Goal: Check status: Check status

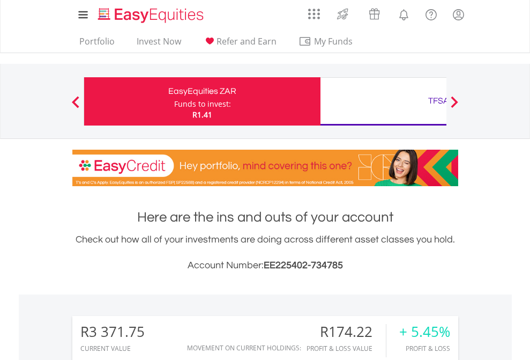
scroll to position [103, 168]
click at [174, 101] on div "Funds to invest:" at bounding box center [202, 104] width 57 height 11
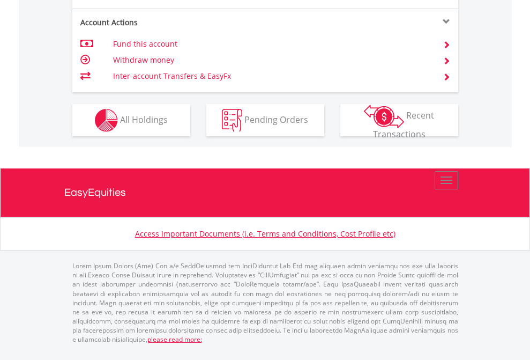
scroll to position [1092, 0]
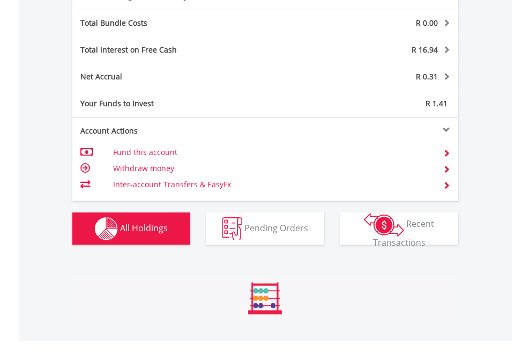
scroll to position [103, 168]
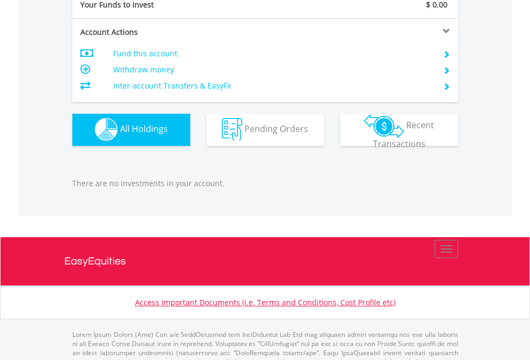
scroll to position [1061, 0]
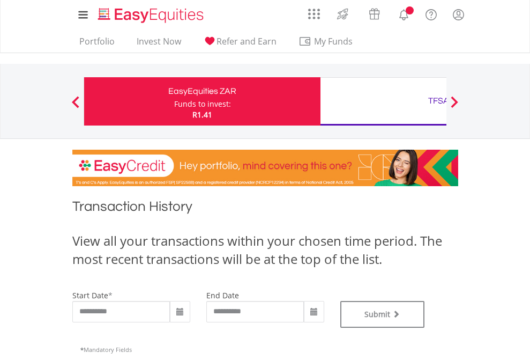
type input "**********"
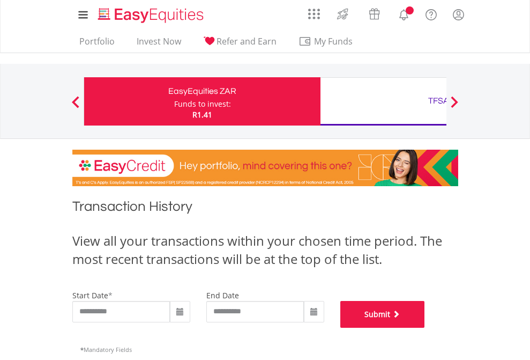
click at [425, 327] on button "Submit" at bounding box center [382, 314] width 85 height 27
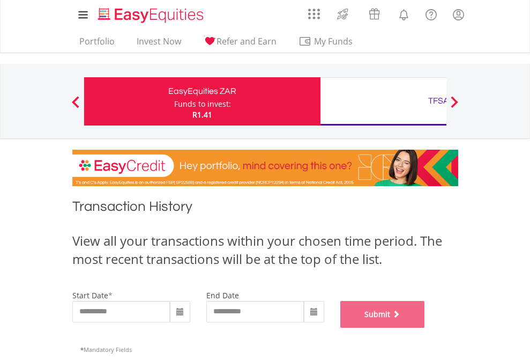
scroll to position [435, 0]
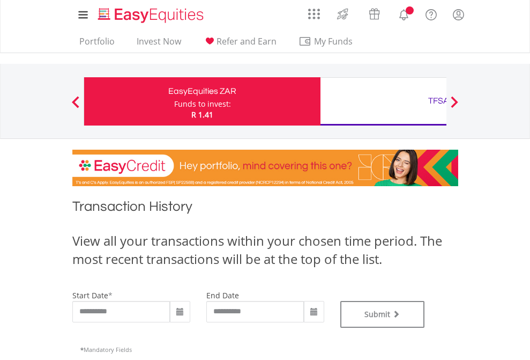
click at [383, 101] on div "TFSA" at bounding box center [438, 100] width 223 height 15
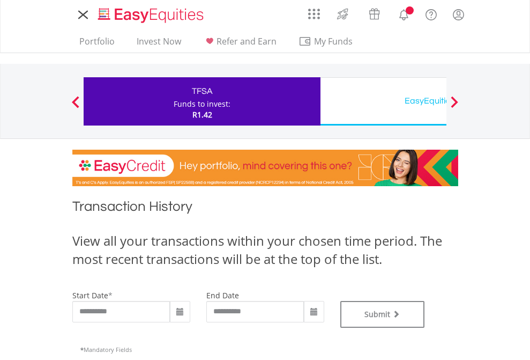
type input "**********"
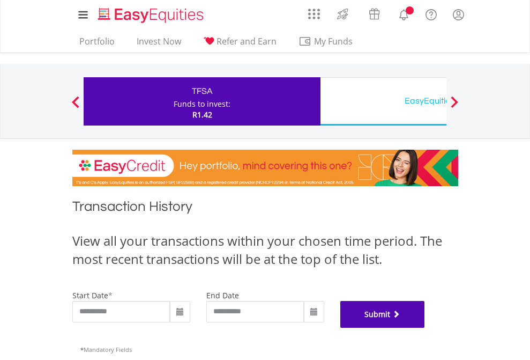
click at [425, 327] on button "Submit" at bounding box center [382, 314] width 85 height 27
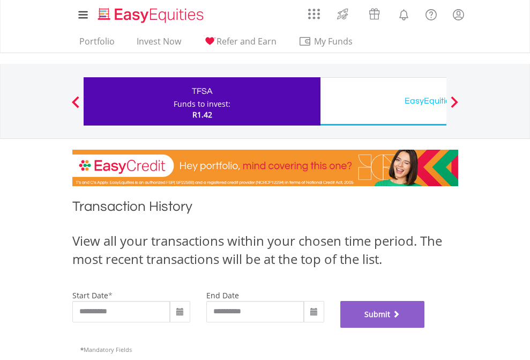
scroll to position [435, 0]
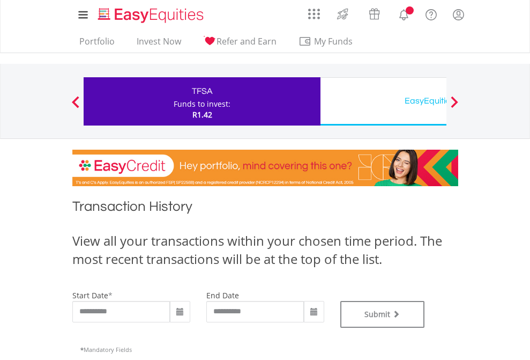
click at [383, 101] on div "EasyEquities USD" at bounding box center [438, 100] width 223 height 15
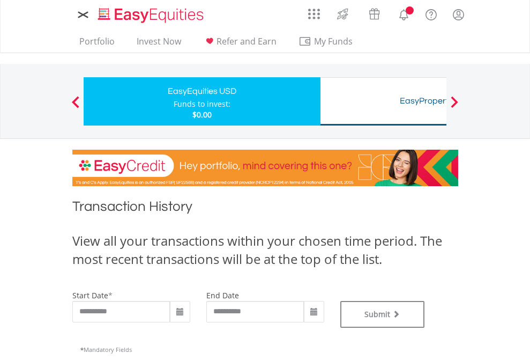
type input "**********"
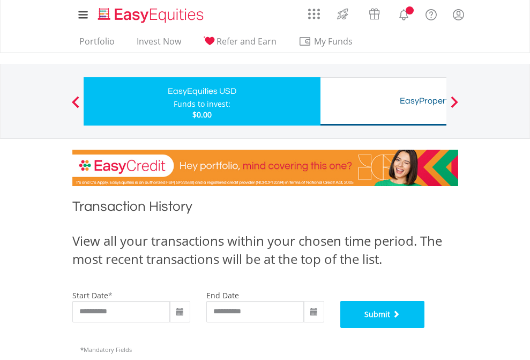
click at [425, 327] on button "Submit" at bounding box center [382, 314] width 85 height 27
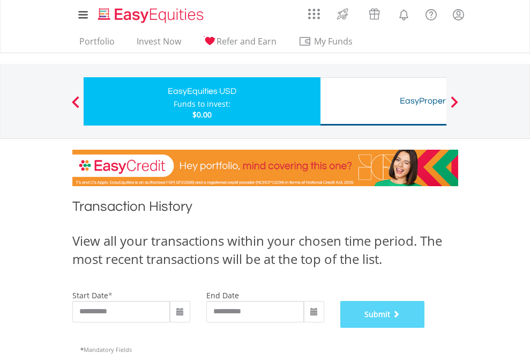
scroll to position [435, 0]
